Goal: Navigation & Orientation: Find specific page/section

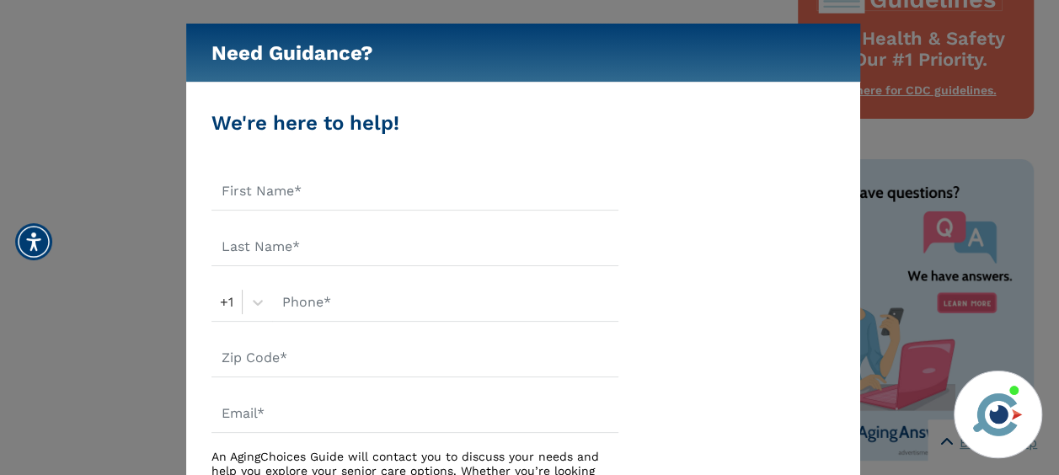
scroll to position [1488, 0]
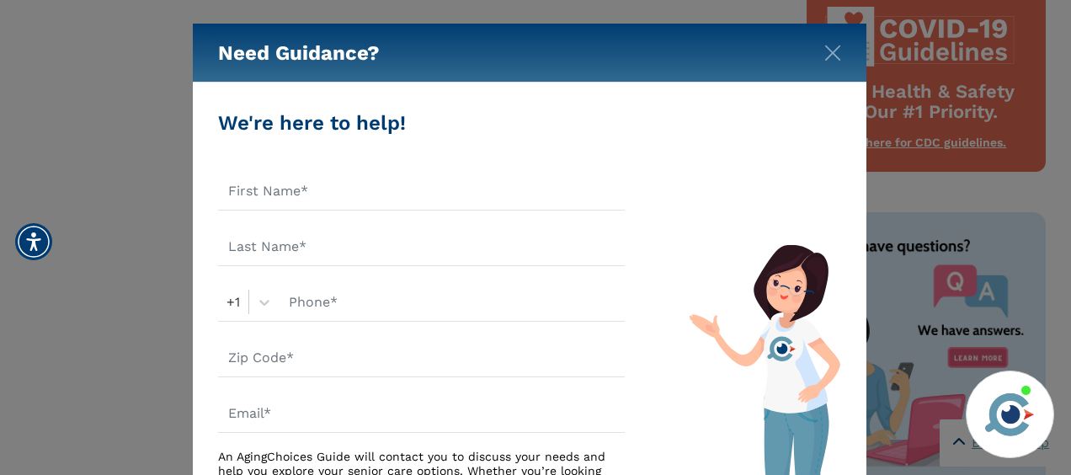
drag, startPoint x: 1065, startPoint y: 44, endPoint x: 1066, endPoint y: 339, distance: 294.8
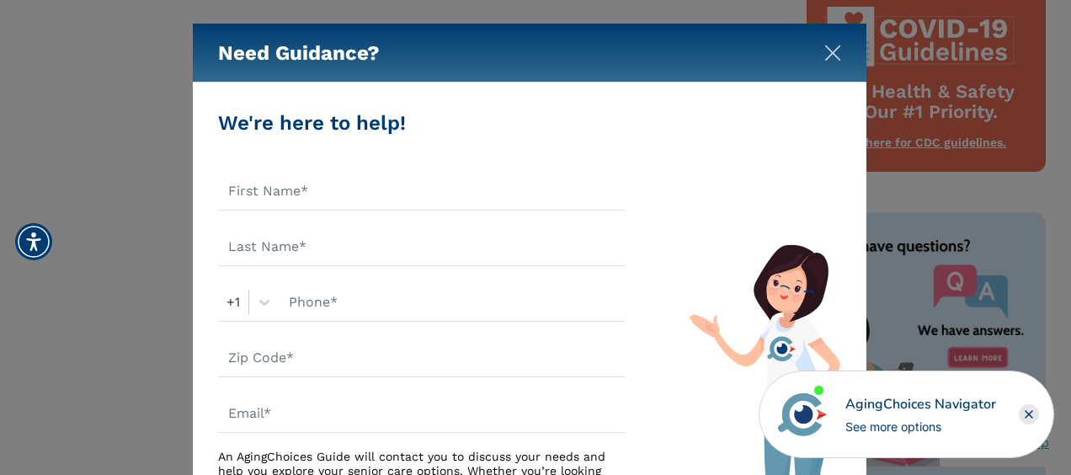
click at [827, 54] on img "Close" at bounding box center [833, 53] width 17 height 17
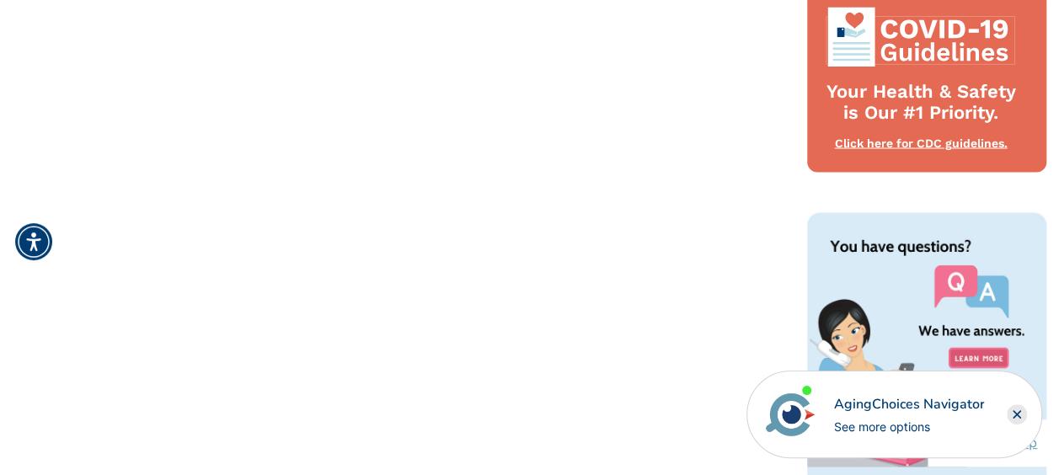
click at [1012, 409] on rect "Close" at bounding box center [1017, 414] width 20 height 20
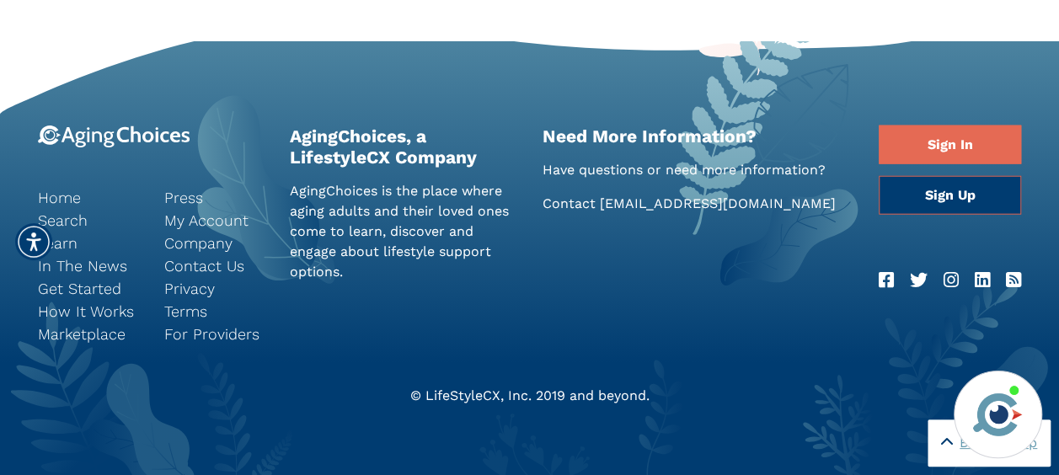
scroll to position [2031, 0]
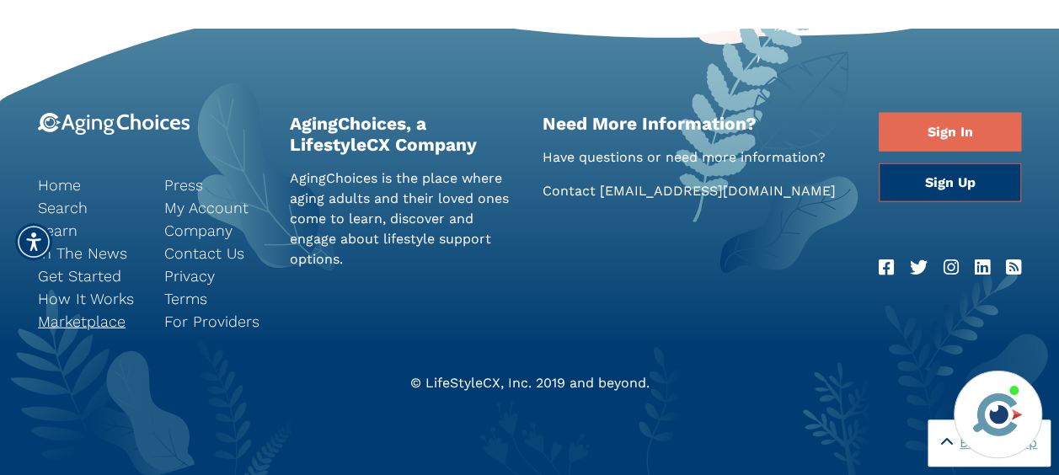
click at [49, 315] on link "Marketplace" at bounding box center [88, 321] width 101 height 23
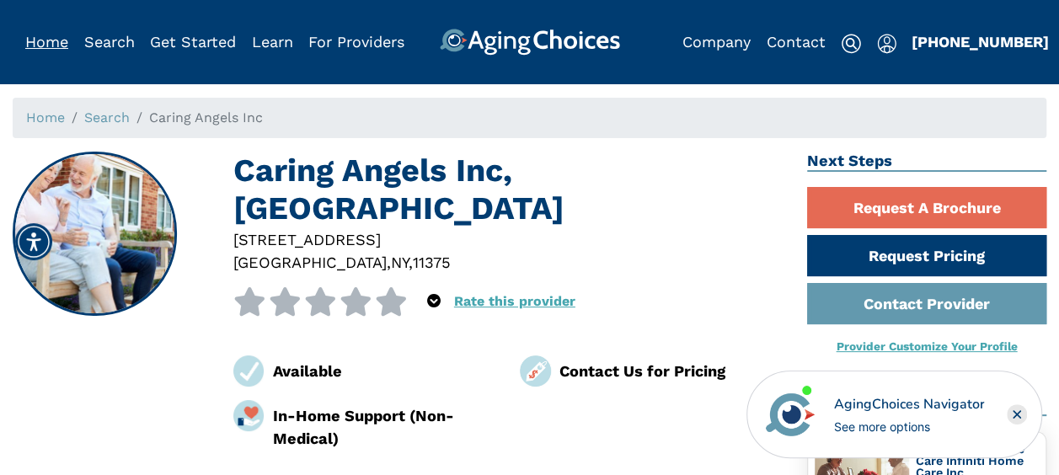
click at [52, 43] on link "Home" at bounding box center [46, 42] width 43 height 18
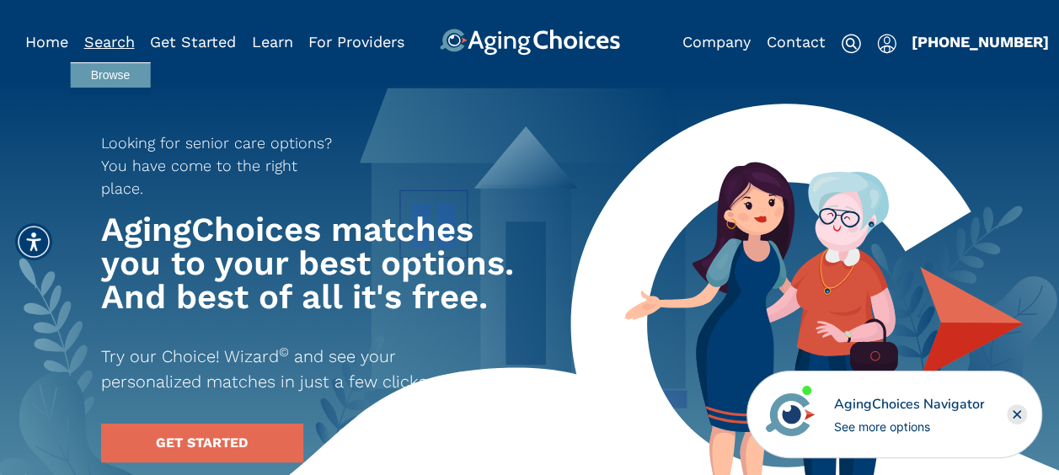
click at [104, 39] on link "Search" at bounding box center [109, 42] width 51 height 18
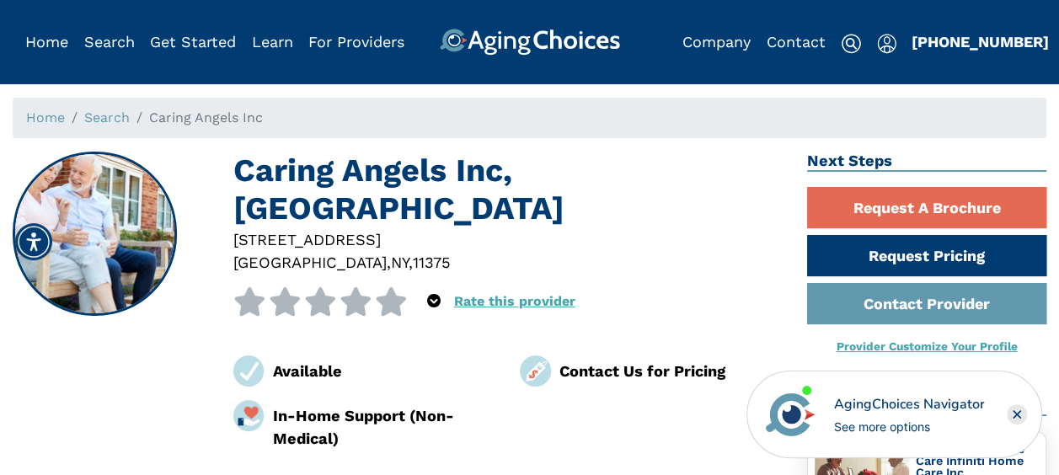
scroll to position [1667, 0]
